Goal: Contribute content: Add original content to the website for others to see

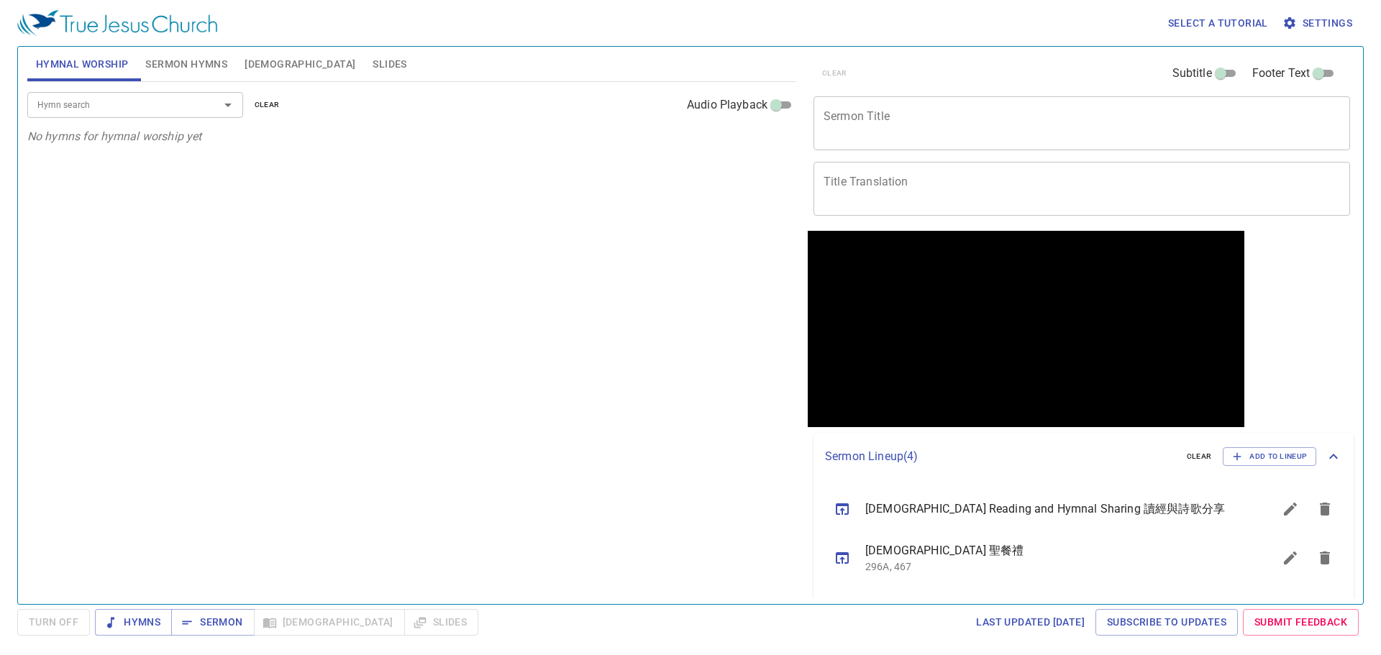
click at [923, 122] on textarea "Sermon Title" at bounding box center [1081, 122] width 516 height 27
click at [311, 240] on div "Hymn search Hymn search clear Audio Playback No hymns for hymnal worship yet" at bounding box center [411, 337] width 769 height 510
click at [949, 140] on div "x Sermon Title" at bounding box center [1081, 123] width 536 height 54
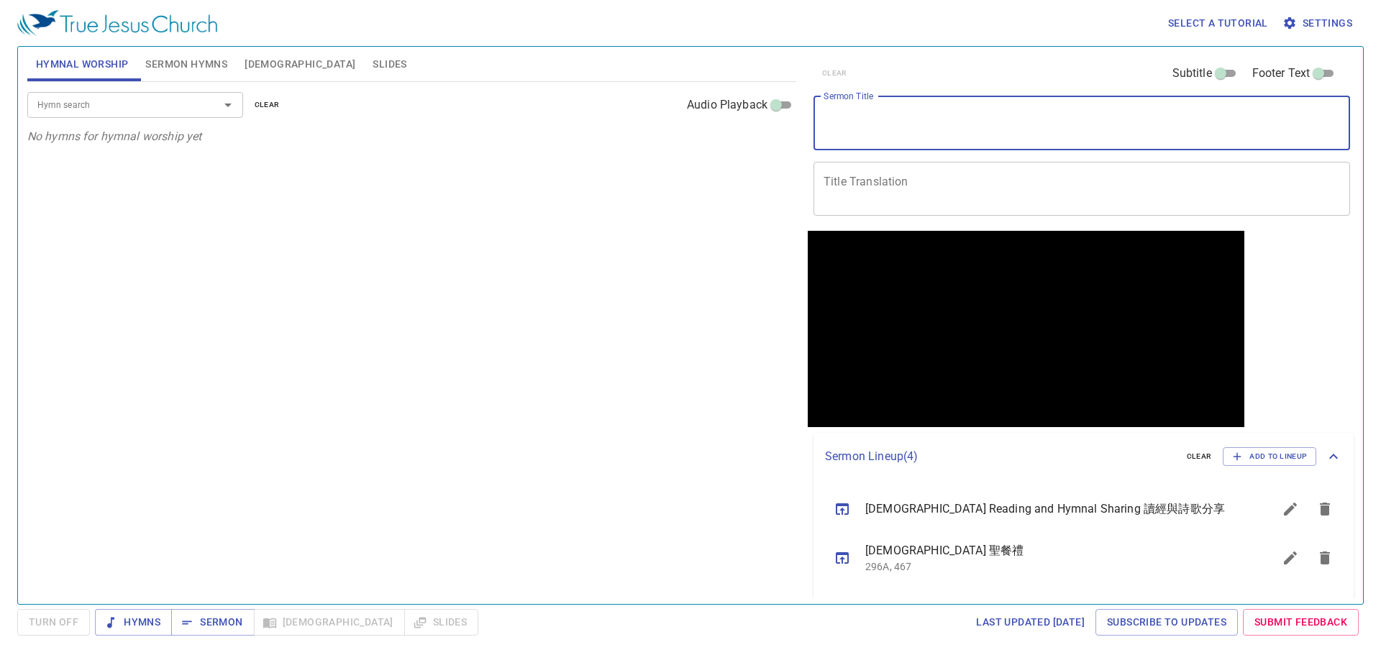
paste textarea "Offering Your Best to God 把最好的獻給神"
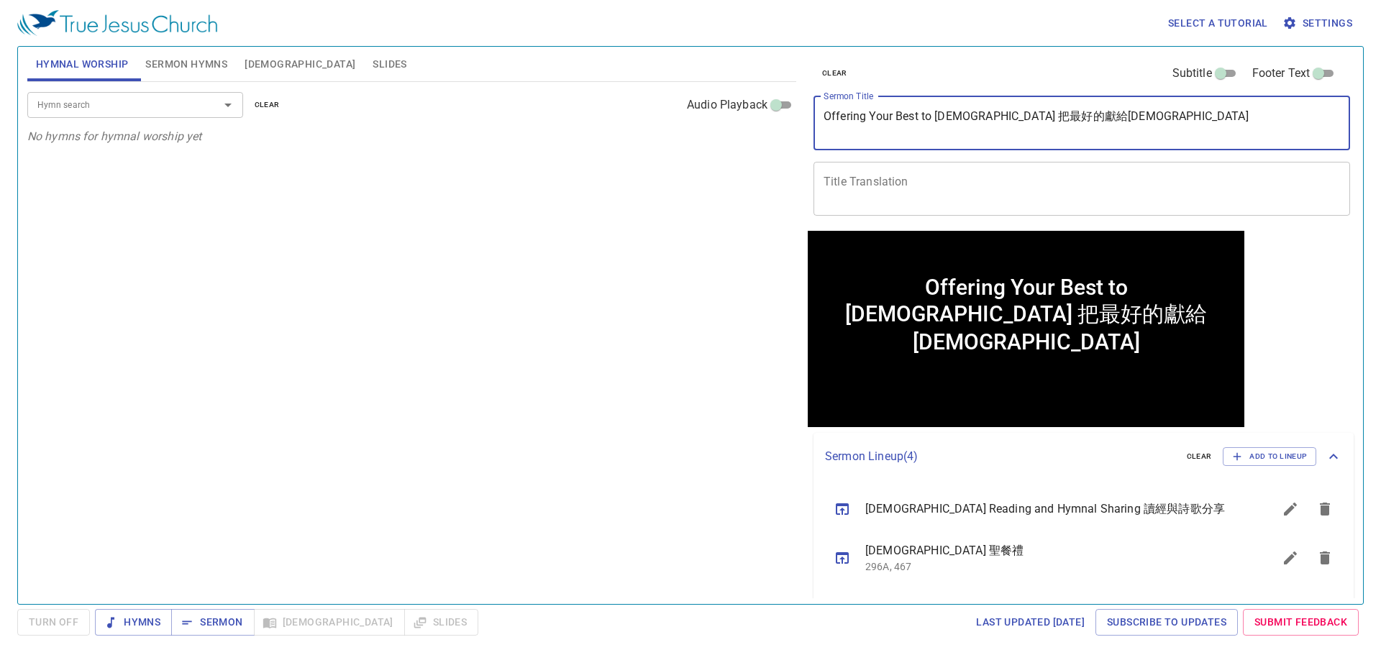
click at [961, 118] on textarea "Offering Your Best to God 把最好的獻給神" at bounding box center [1081, 122] width 516 height 27
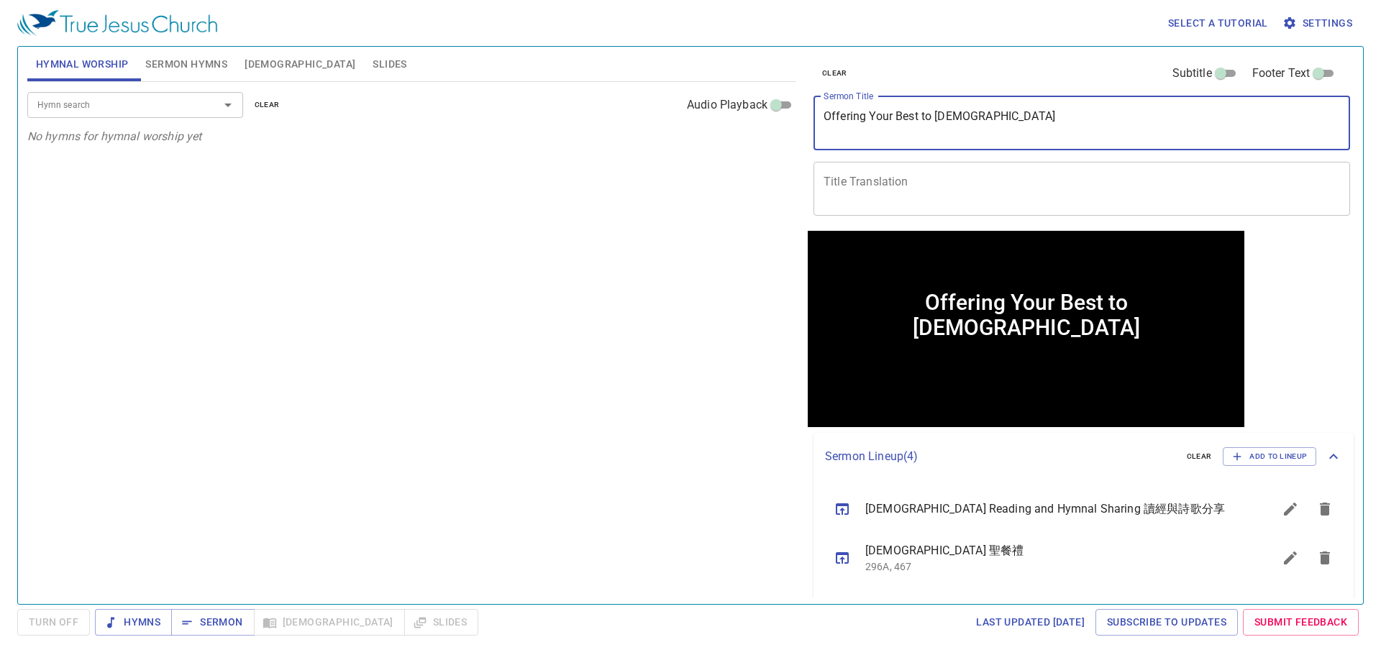
type textarea "Offering Your Best to [DEMOGRAPHIC_DATA]"
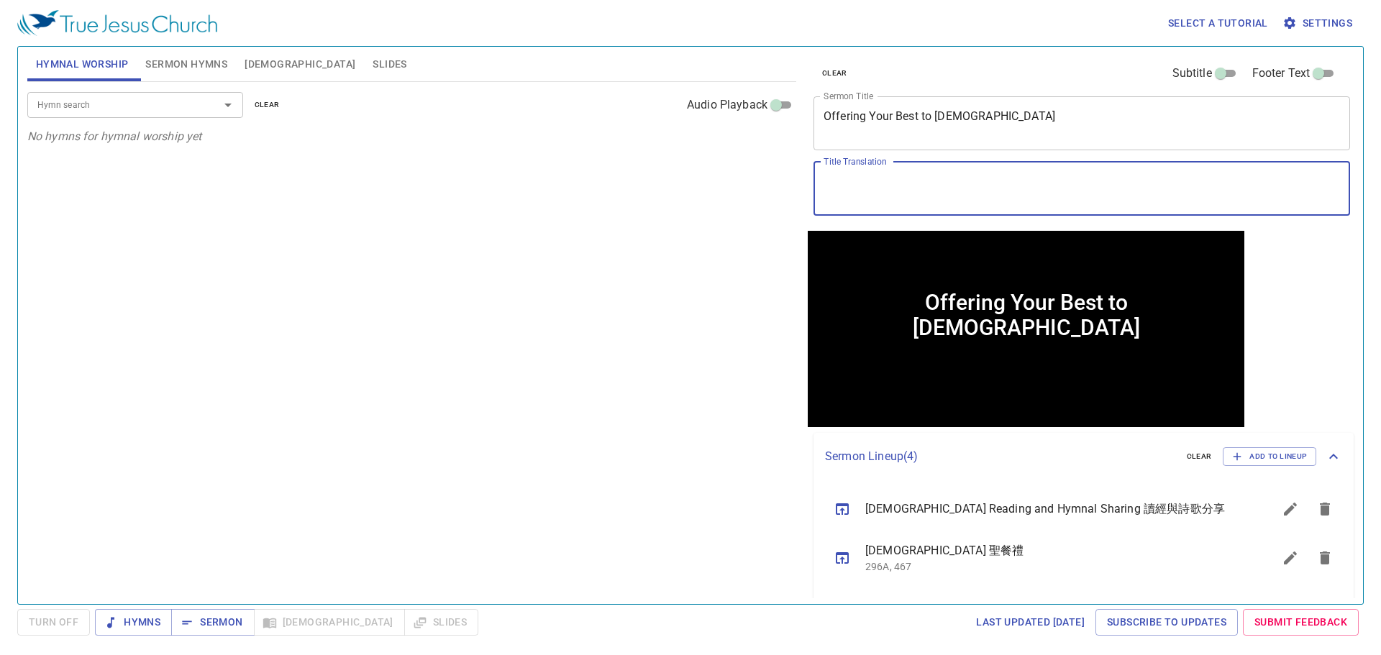
paste textarea "把最好的獻給[DEMOGRAPHIC_DATA]"
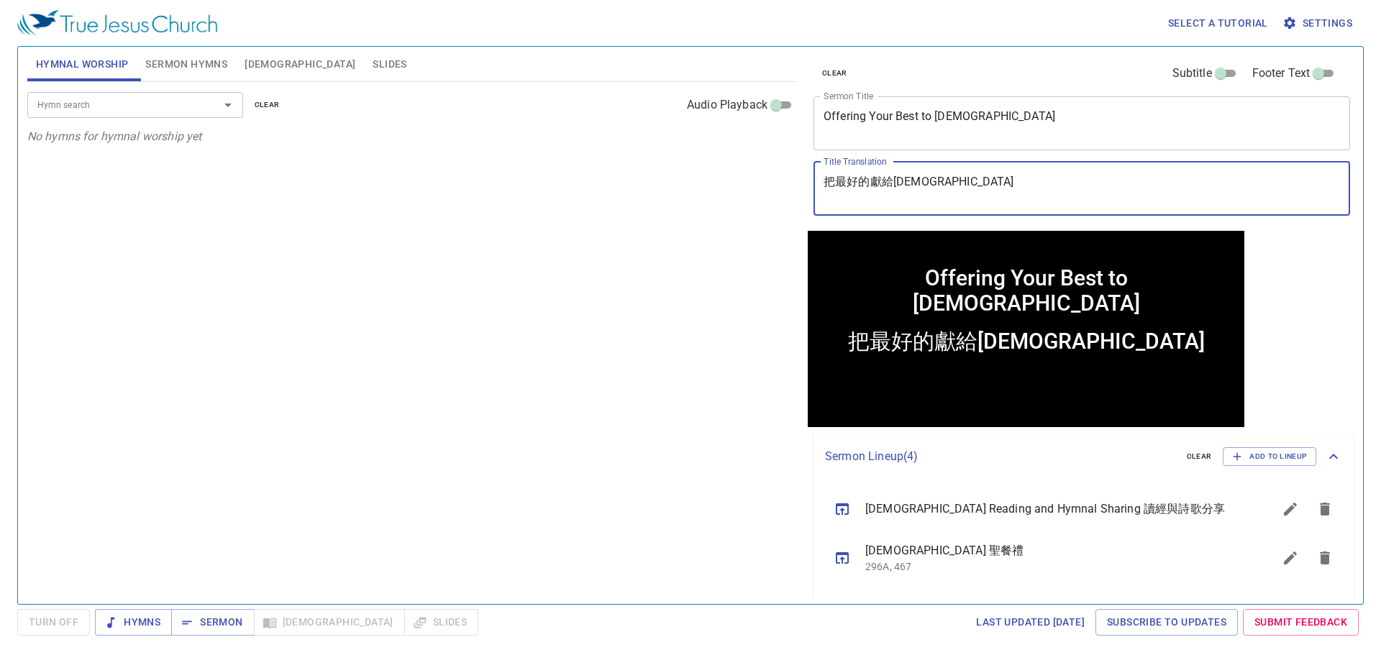
type textarea "把最好的獻給[DEMOGRAPHIC_DATA]"
click at [146, 111] on input "Hymn search" at bounding box center [114, 104] width 165 height 17
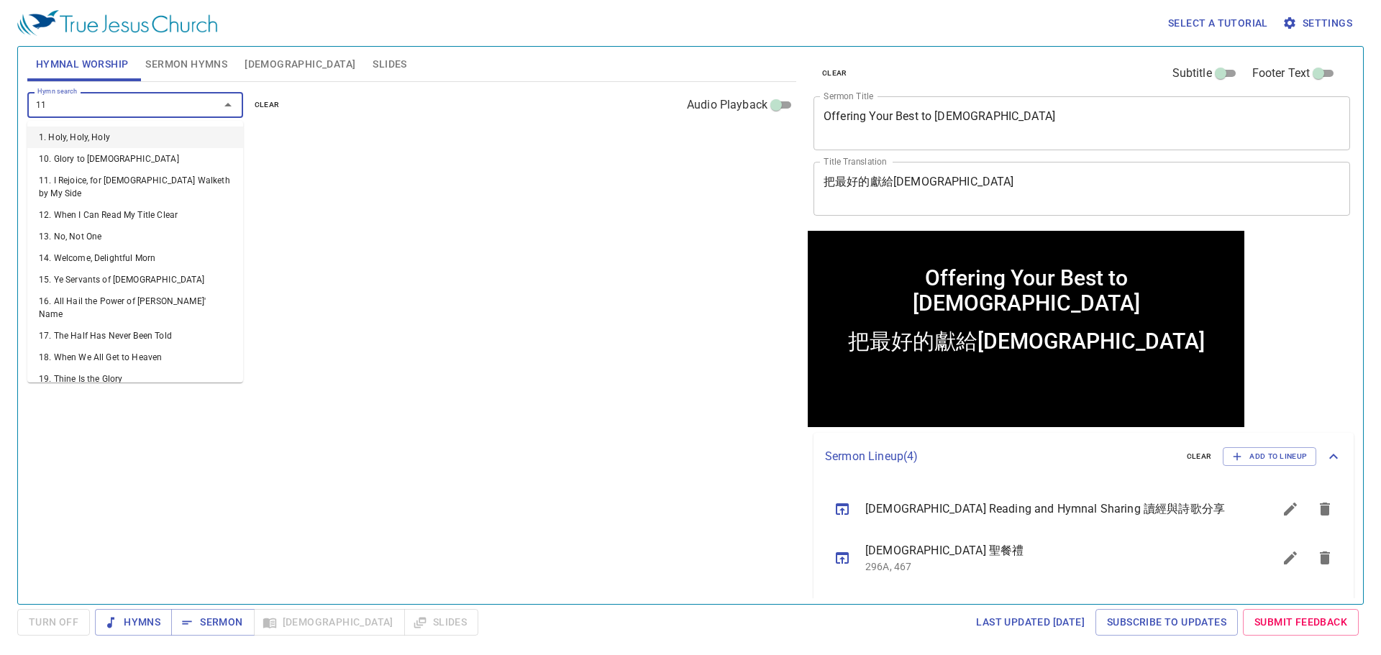
type input "118"
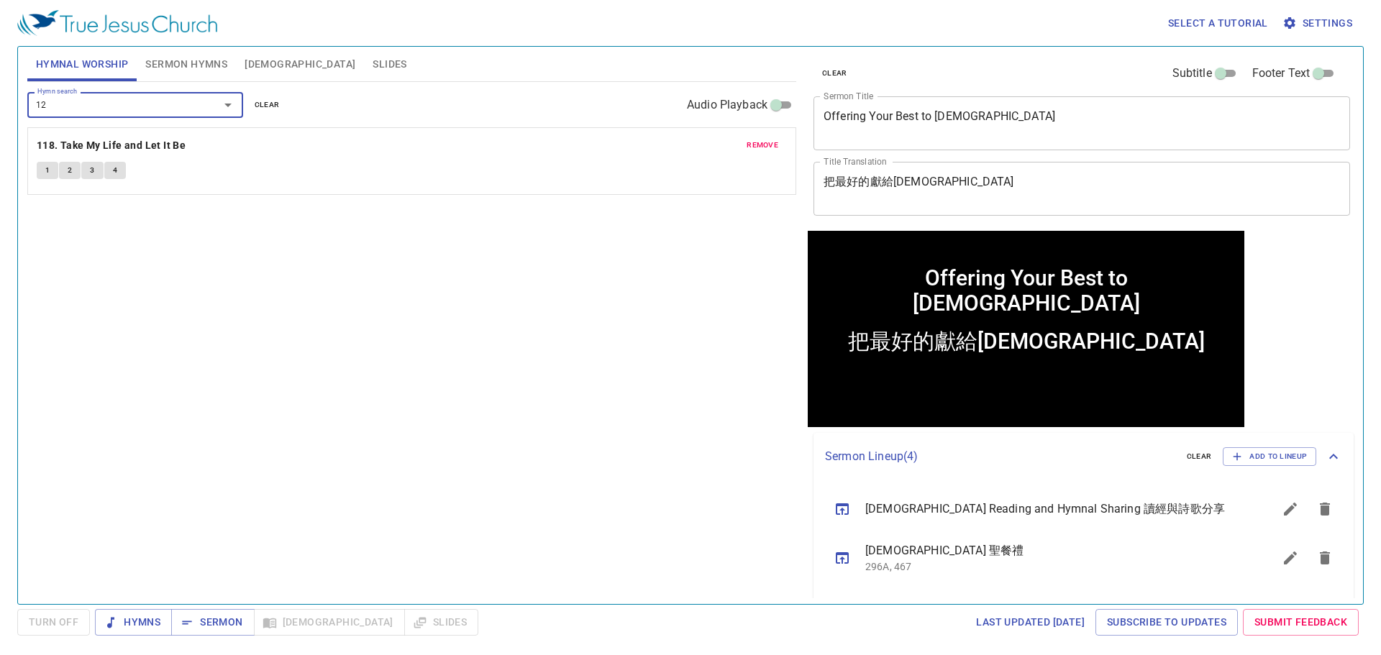
type input "120"
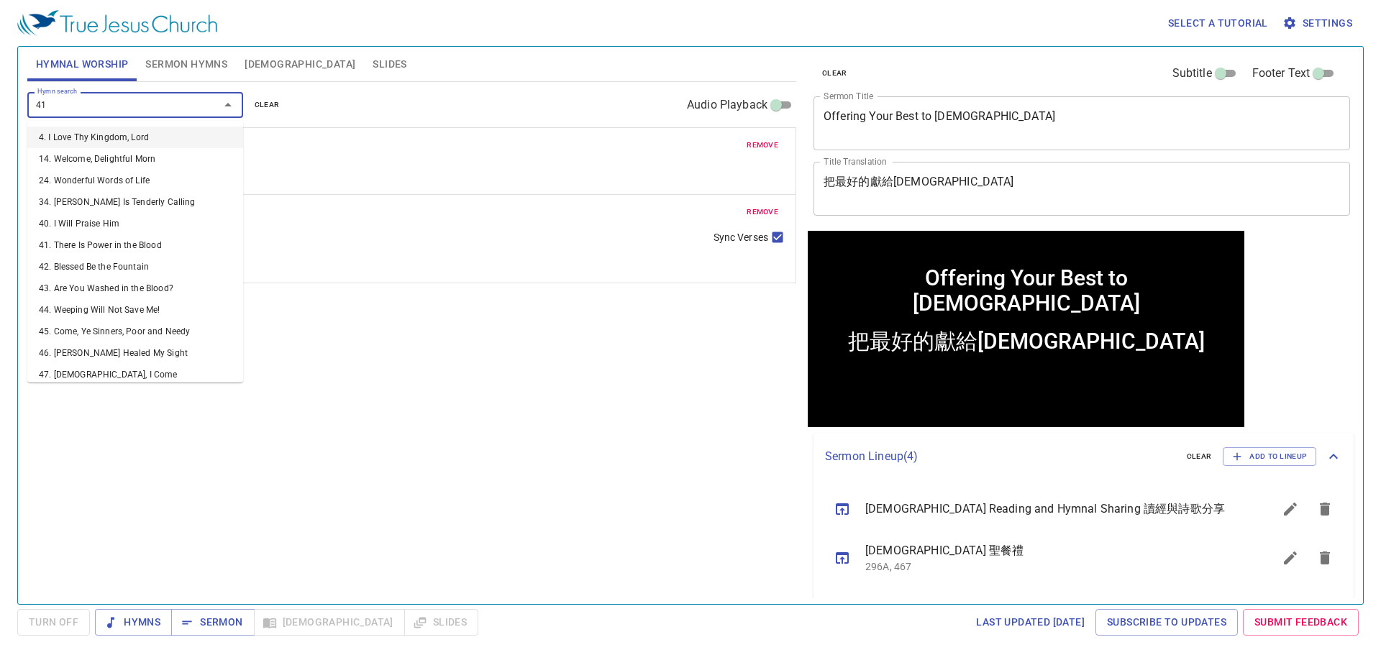
type input "415"
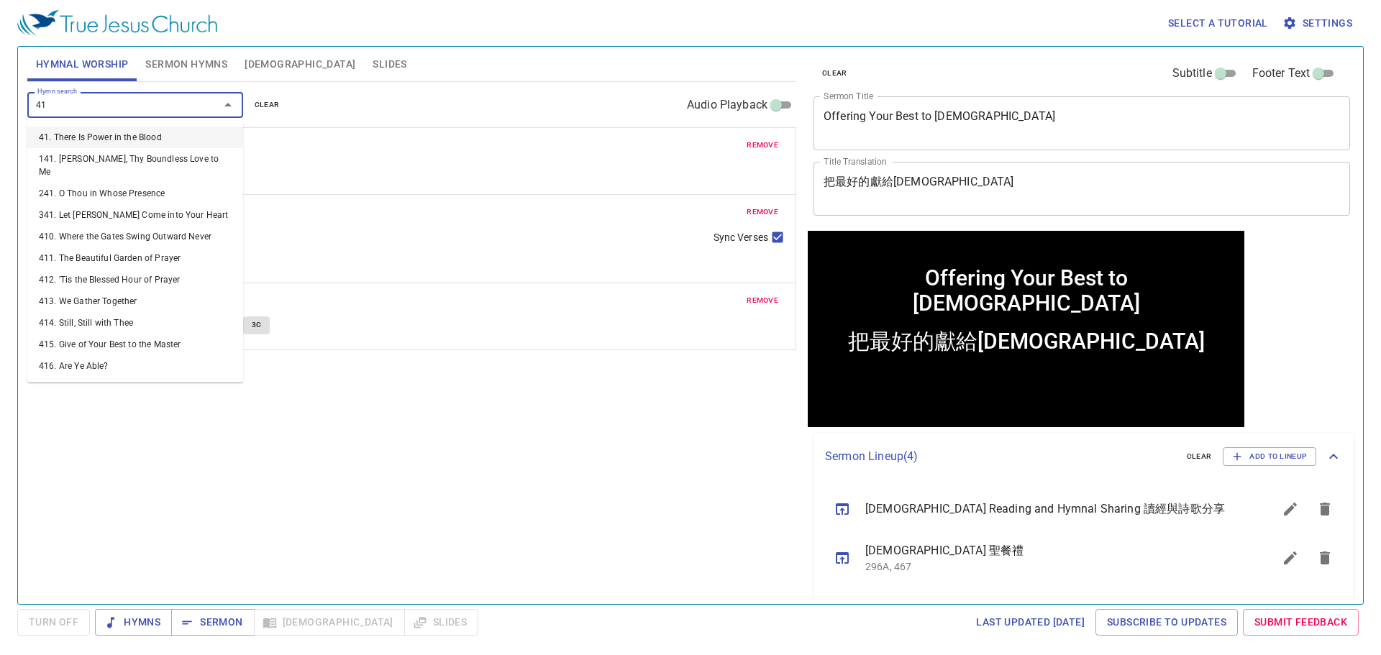
type input "418"
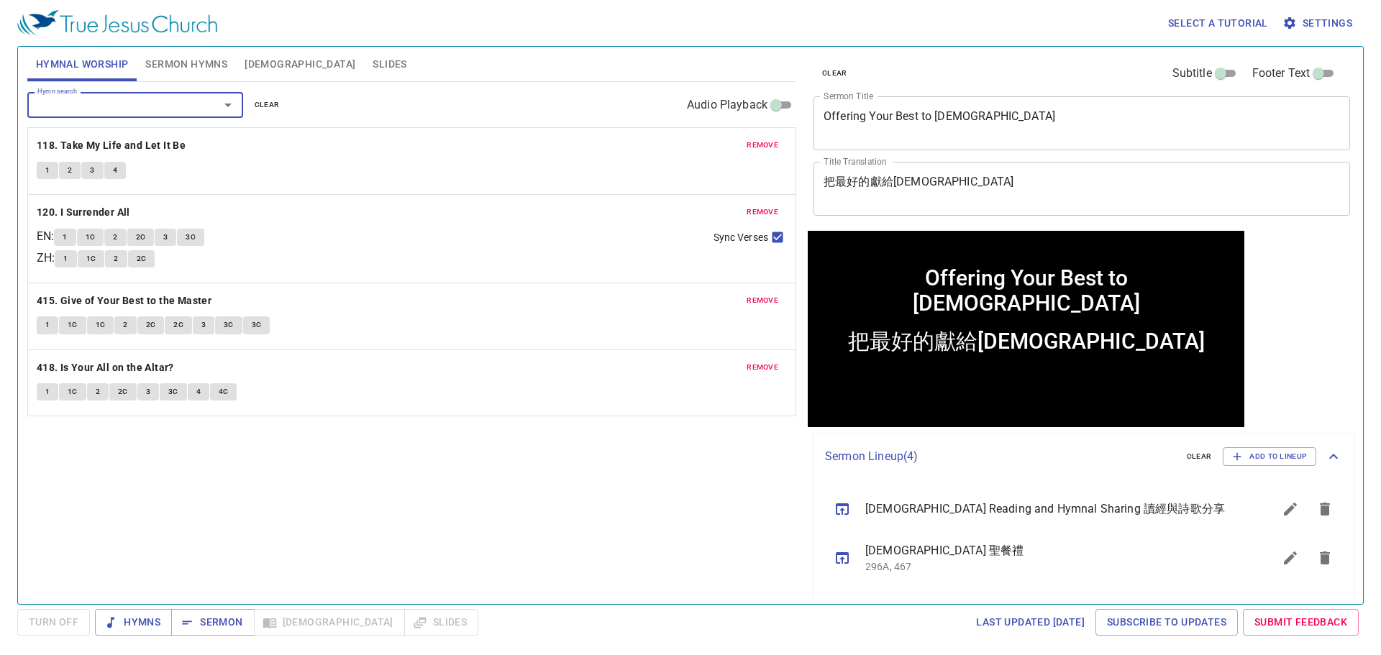
click at [242, 422] on div "Hymn search Hymn search clear Audio Playback remove 118. Take My Life and Let I…" at bounding box center [411, 337] width 769 height 510
click at [183, 61] on span "Sermon Hymns" at bounding box center [186, 64] width 82 height 18
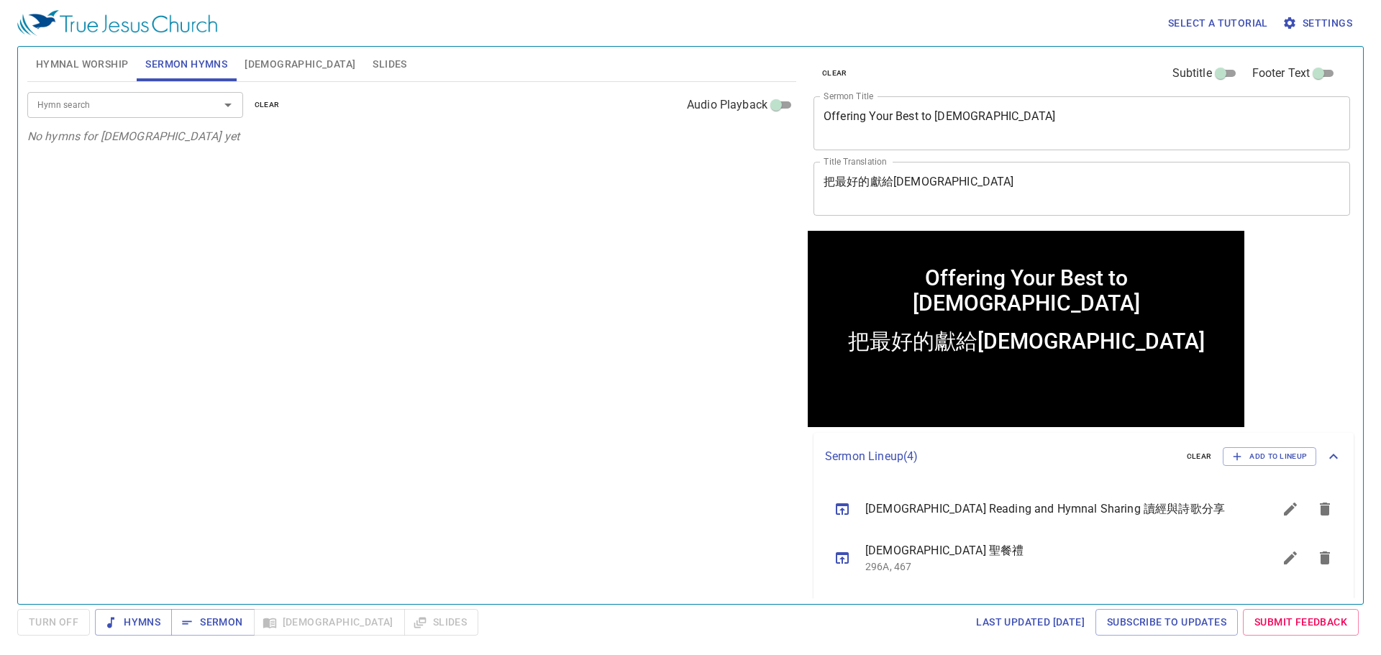
click at [124, 99] on input "Hymn search" at bounding box center [114, 104] width 165 height 17
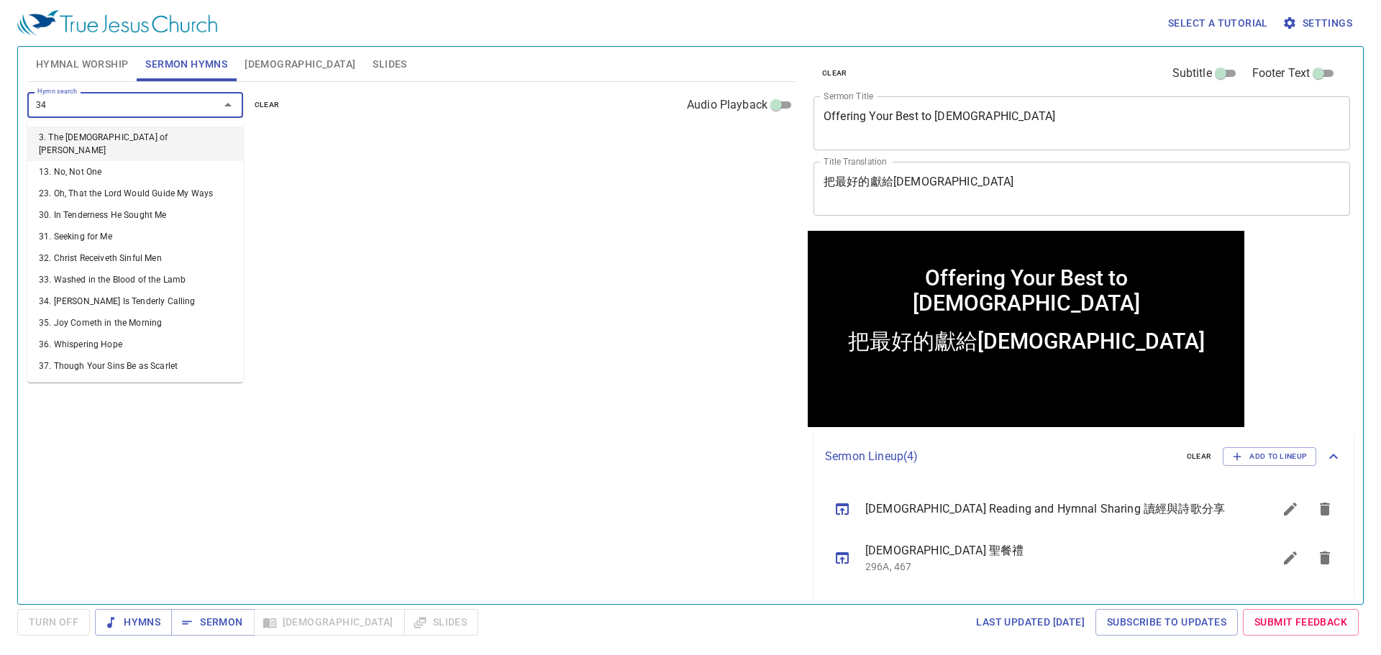
type input "341"
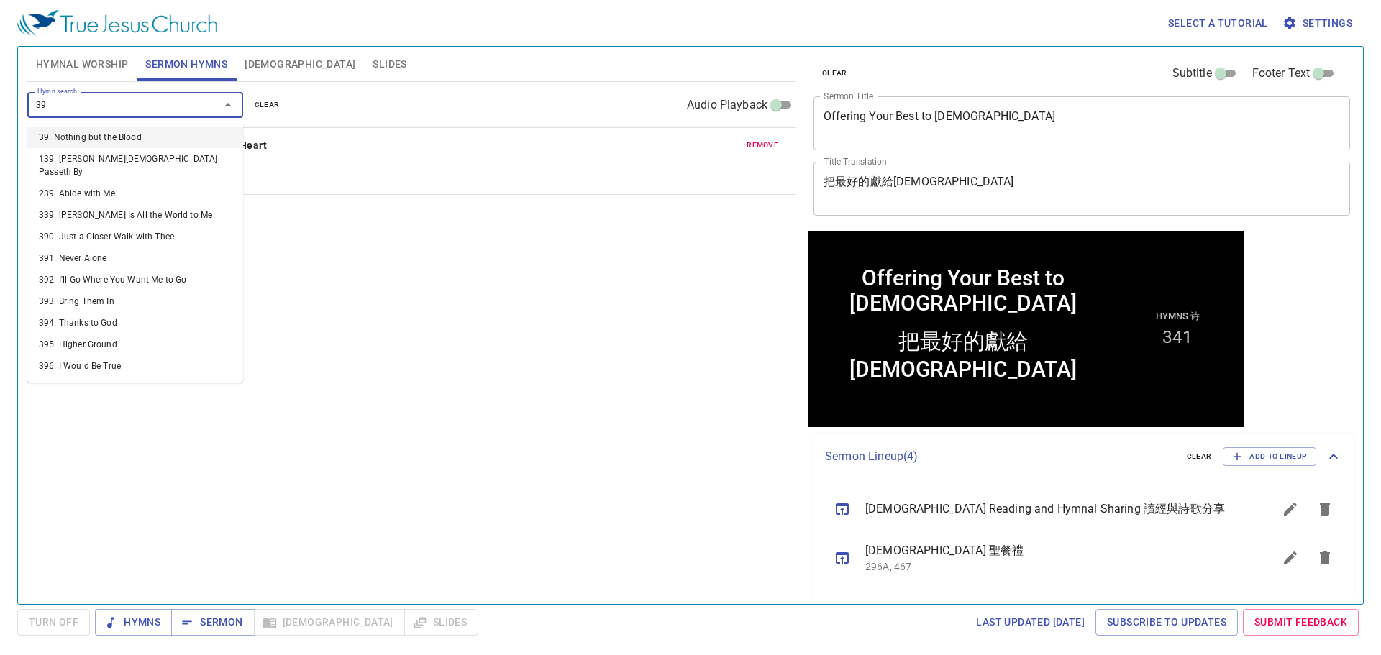
type input "398"
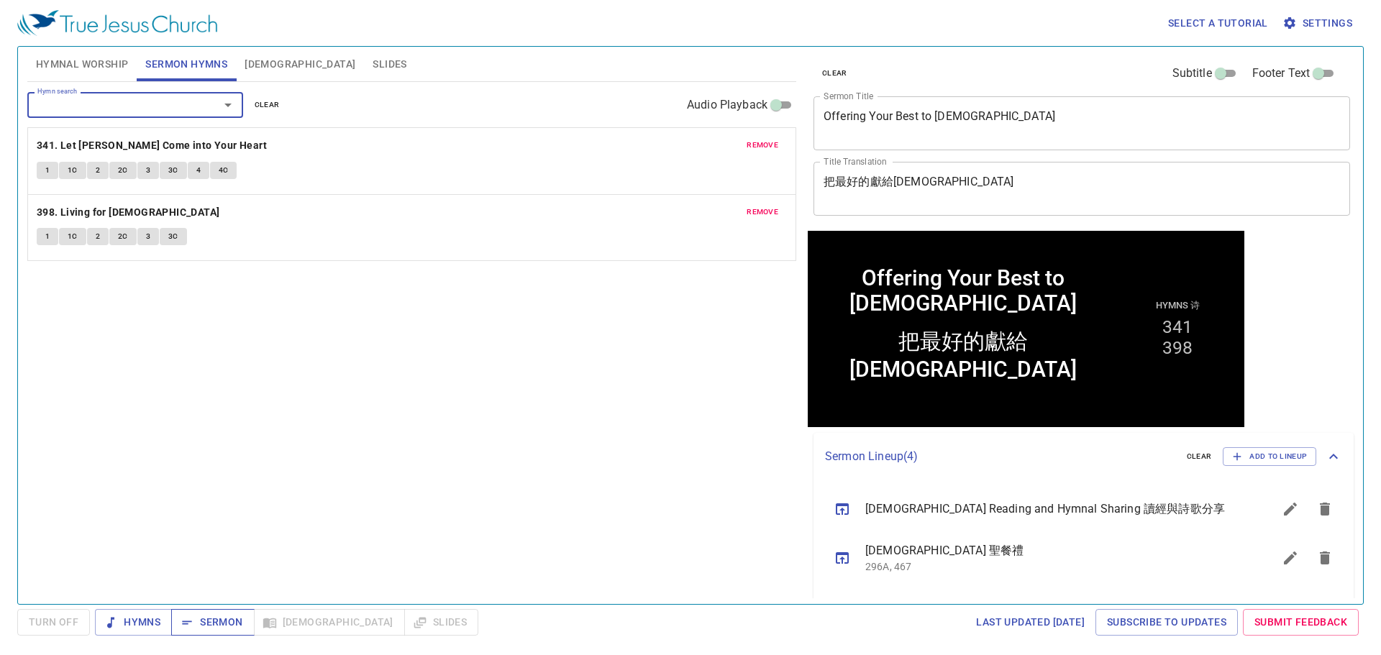
click at [209, 623] on span "Sermon" at bounding box center [213, 622] width 60 height 18
click at [114, 59] on span "Hymnal Worship" at bounding box center [82, 64] width 93 height 18
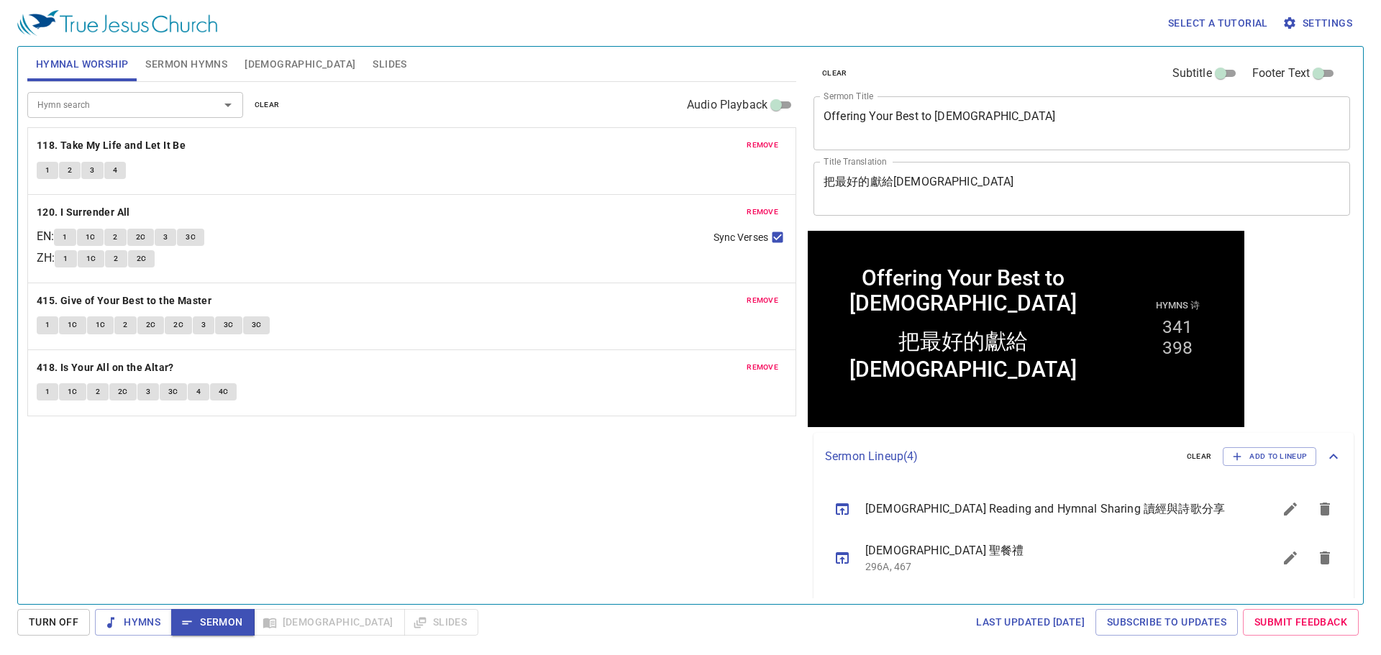
click at [161, 63] on span "Sermon Hymns" at bounding box center [186, 64] width 82 height 18
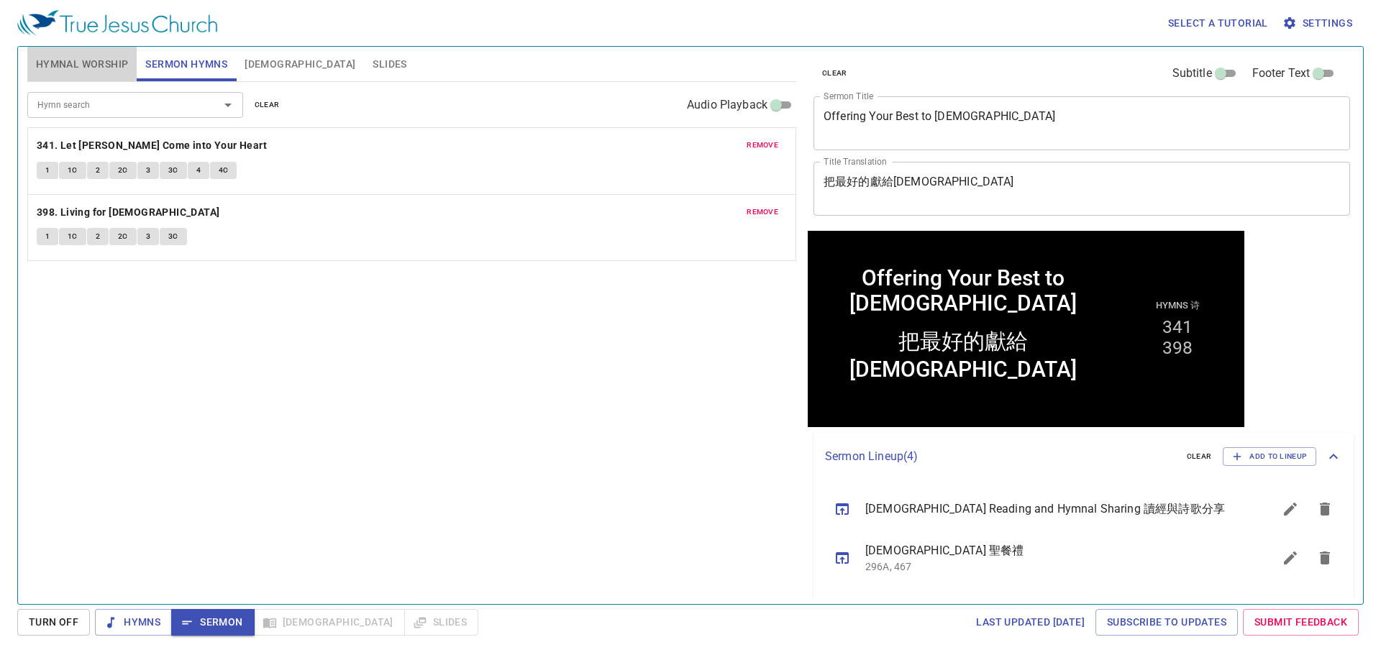
click at [83, 66] on span "Hymnal Worship" at bounding box center [82, 64] width 93 height 18
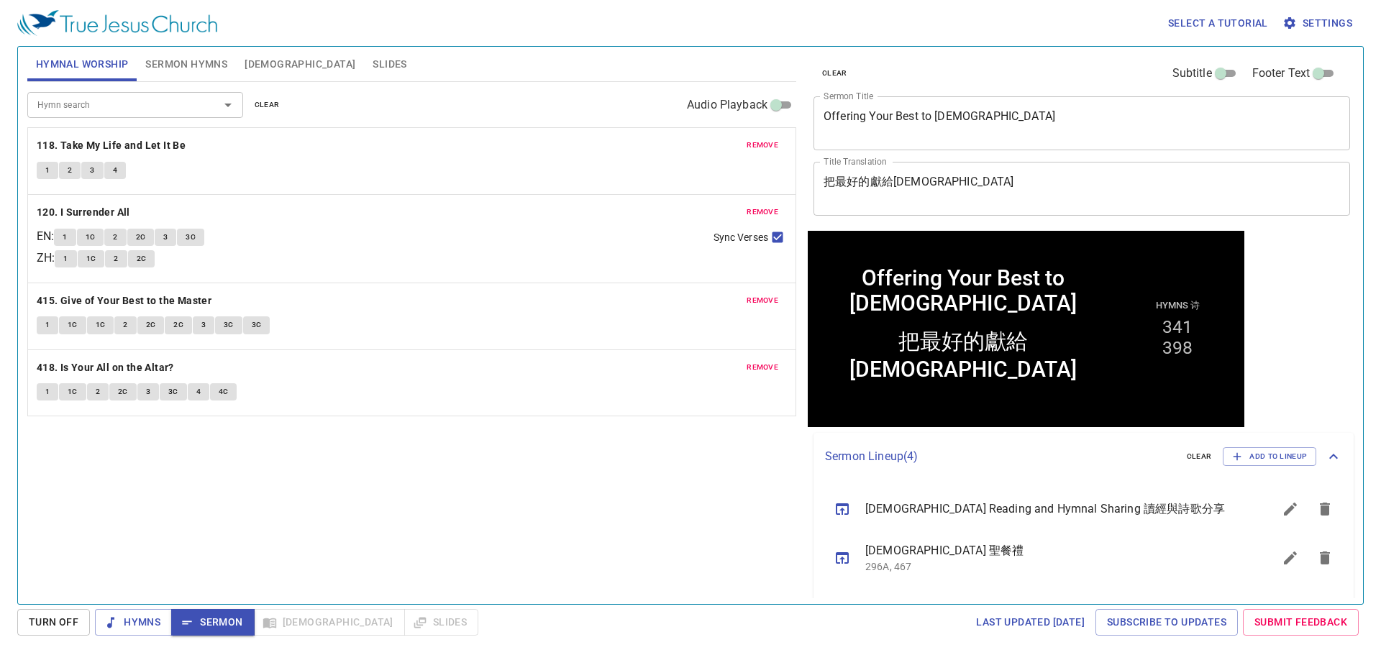
click at [373, 454] on div "Hymn search Hymn search clear Audio Playback remove 118. Take My Life and Let I…" at bounding box center [411, 337] width 769 height 510
click at [43, 170] on button "1" at bounding box center [48, 170] width 22 height 17
click at [472, 508] on div "Hymn search Hymn search clear Audio Playback remove 118. Take My Life and Let I…" at bounding box center [411, 337] width 769 height 510
click at [465, 508] on div "Hymn search Hymn search clear Audio Playback remove 118. Take My Life and Let I…" at bounding box center [411, 337] width 769 height 510
click at [67, 232] on span "1" at bounding box center [65, 237] width 4 height 13
